Goal: Subscribe to service/newsletter

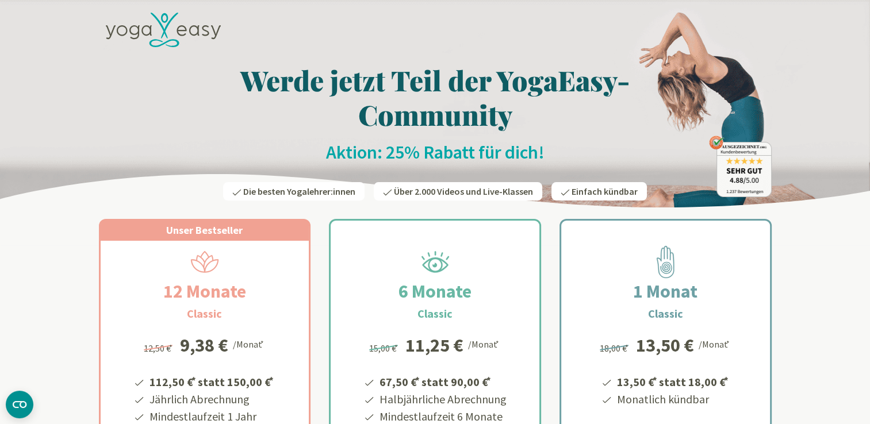
click at [285, 191] on span "Die besten Yogalehrer:innen" at bounding box center [299, 192] width 112 height 12
click at [550, 89] on h1 "Werde jetzt Teil der YogaEasy-Community" at bounding box center [435, 97] width 673 height 69
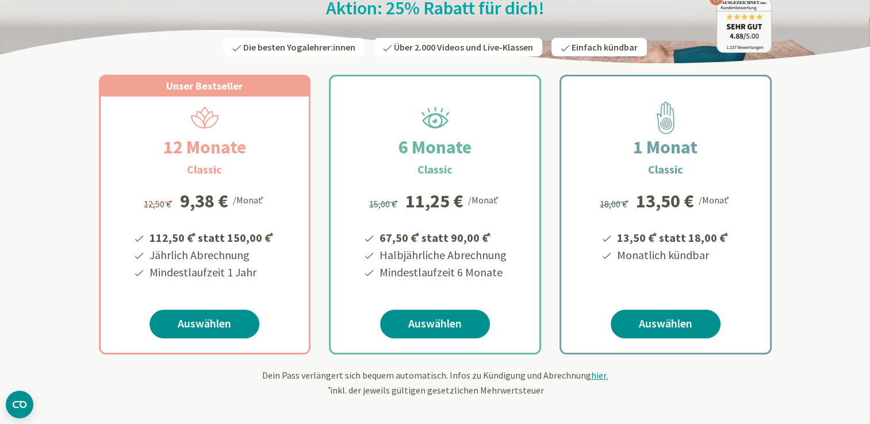
scroll to position [251, 0]
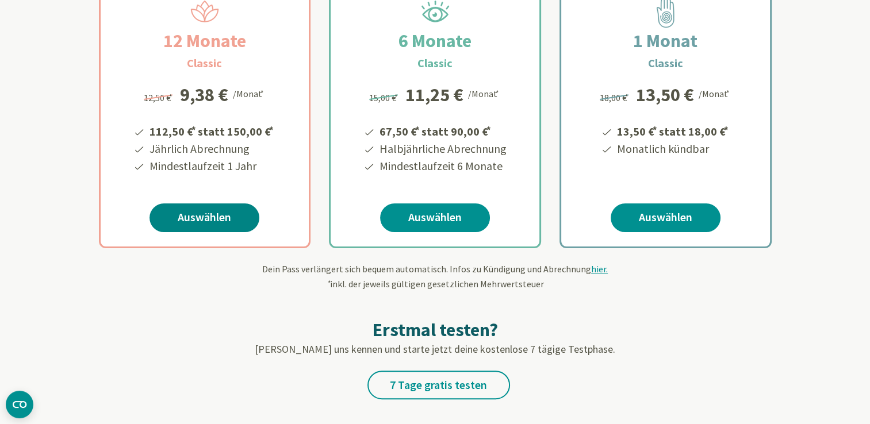
click at [234, 223] on link "Auswählen" at bounding box center [205, 218] width 110 height 29
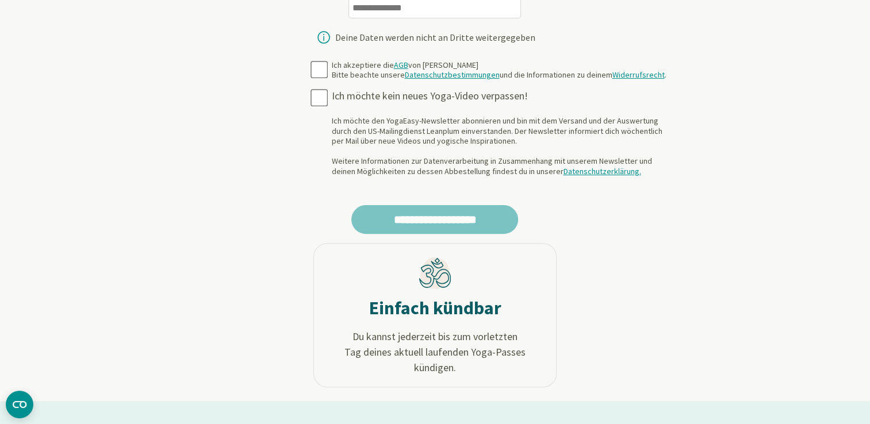
scroll to position [228, 0]
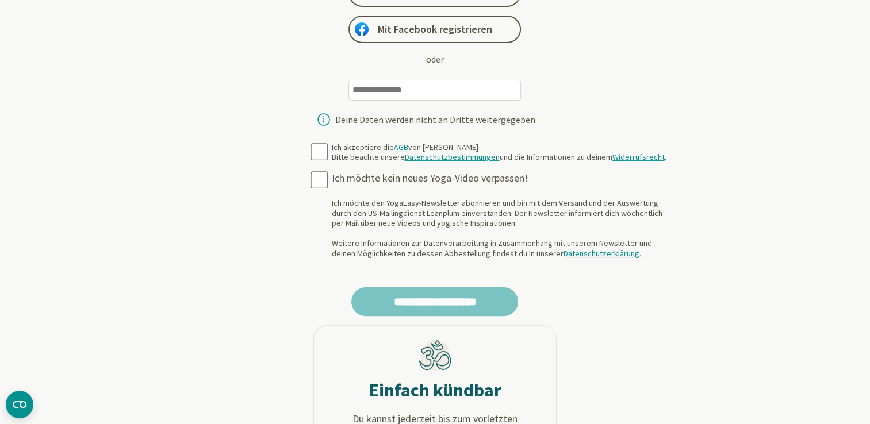
click at [398, 83] on input "email" at bounding box center [435, 90] width 173 height 21
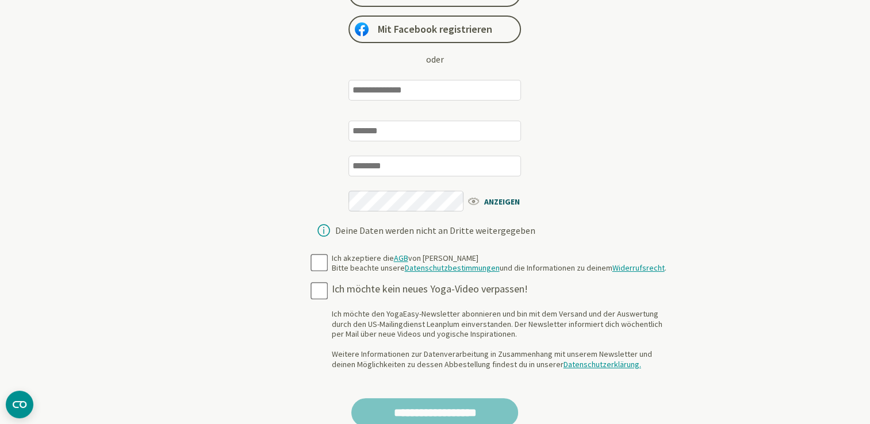
click at [262, 93] on div "Registrieren oder einloggen Mit Google registrieren Mit Apple registrieren Mit …" at bounding box center [435, 40] width 445 height 410
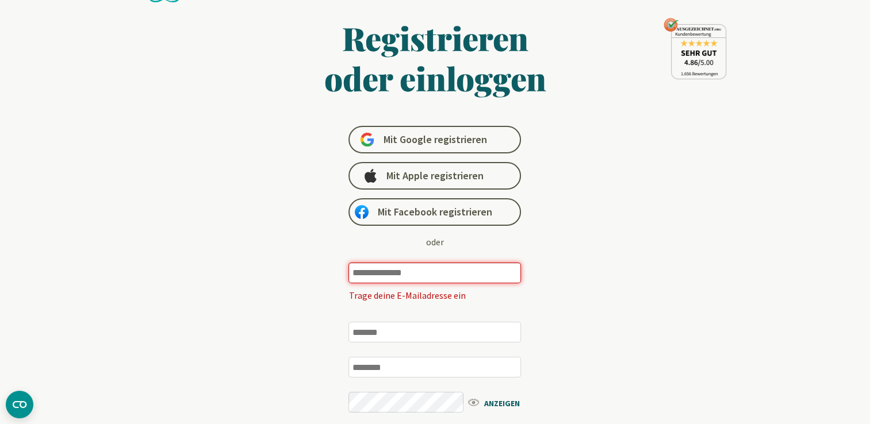
scroll to position [0, 0]
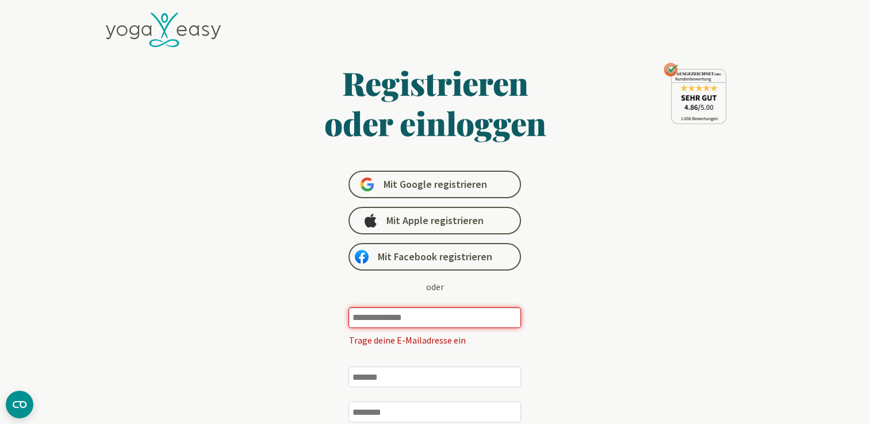
click at [153, 29] on icon at bounding box center [163, 30] width 115 height 35
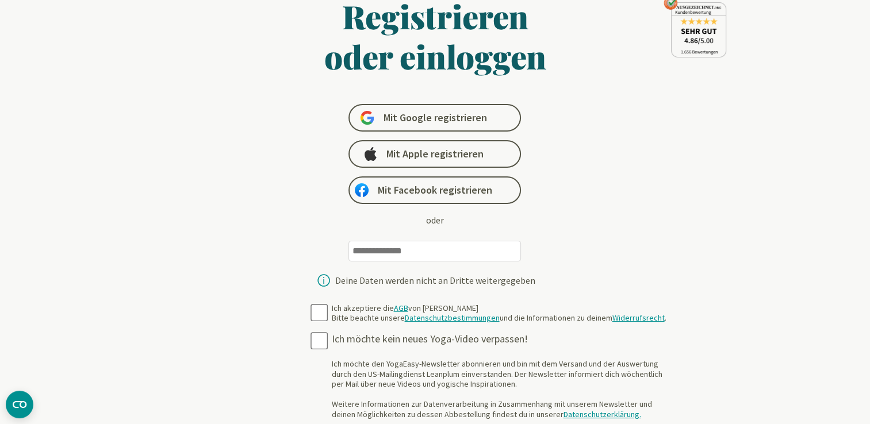
scroll to position [83, 0]
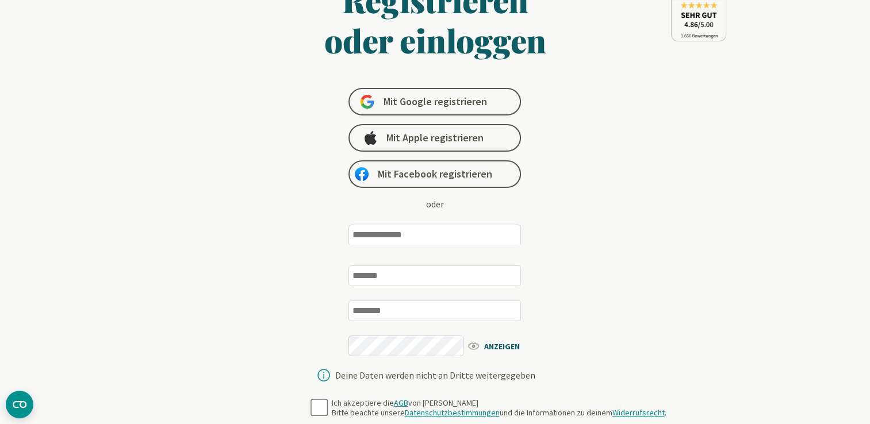
click at [462, 240] on input "email" at bounding box center [435, 235] width 173 height 21
type input "**********"
click at [703, 231] on div "**********" at bounding box center [435, 379] width 673 height 925
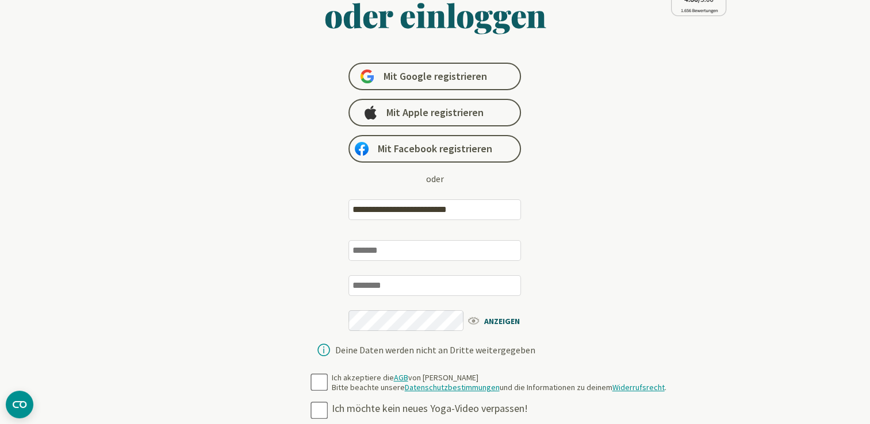
scroll to position [25, 0]
